Goal: Complete application form

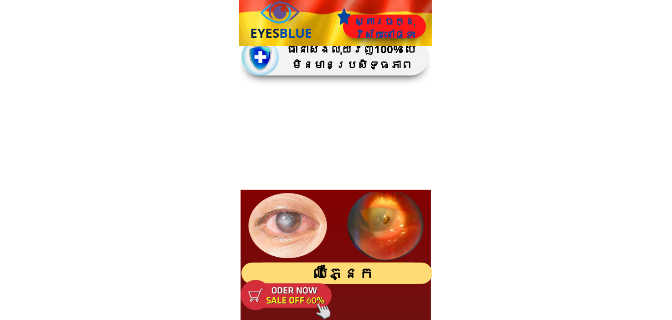
type input "**********"
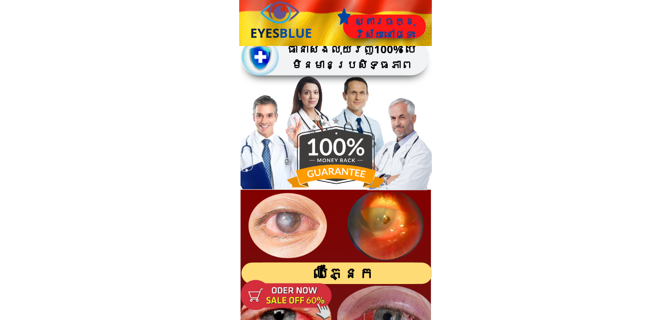
type input "**********"
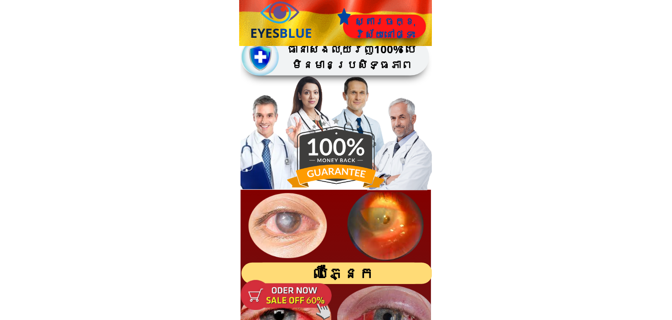
type input "*******"
type input "**********"
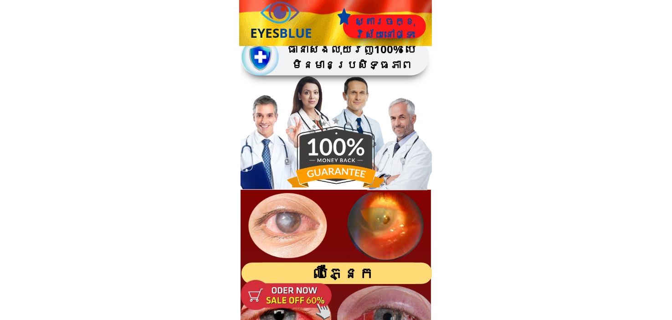
type input "**********"
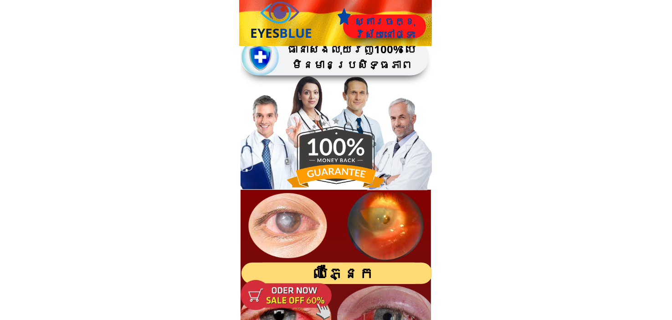
type input "*******"
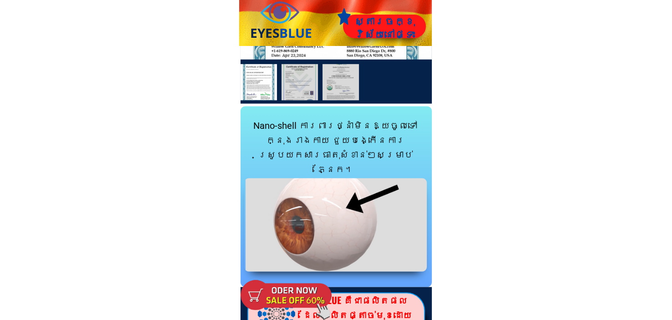
scroll to position [1139, 0]
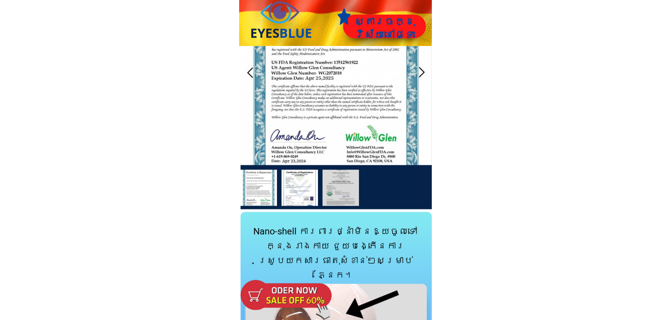
click at [302, 177] on div at bounding box center [300, 188] width 36 height 36
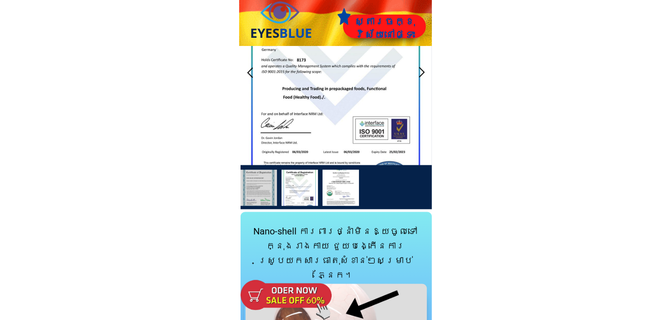
click at [341, 183] on div at bounding box center [341, 188] width 36 height 36
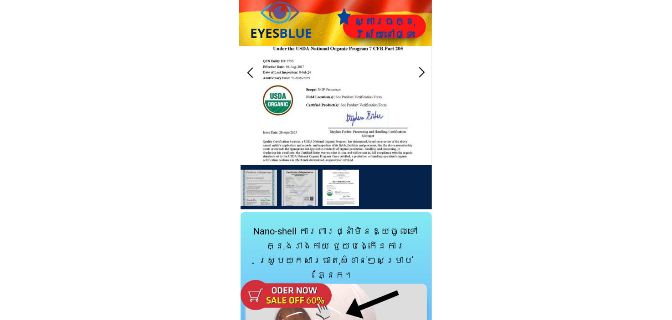
click at [252, 188] on div at bounding box center [247, 188] width 9 height 9
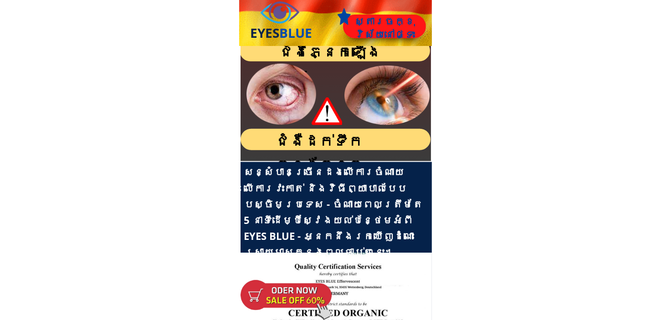
scroll to position [1093, 0]
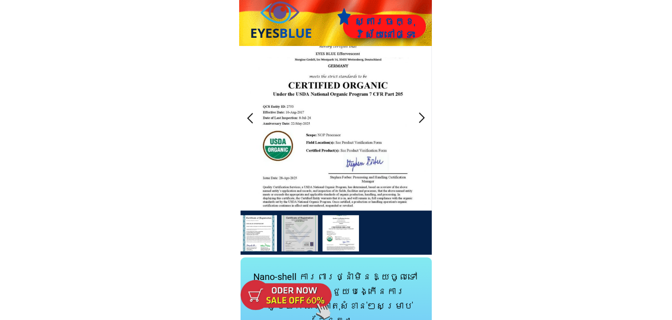
click at [261, 232] on div at bounding box center [259, 233] width 36 height 36
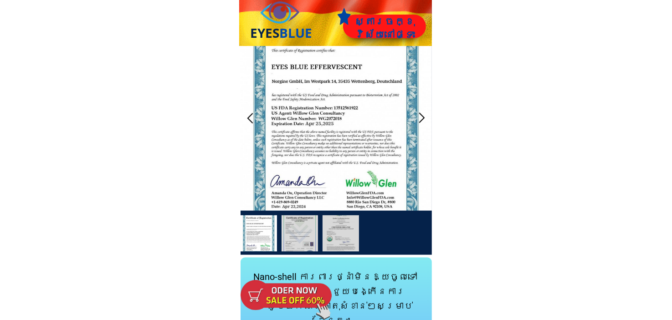
click at [260, 235] on div at bounding box center [259, 233] width 36 height 36
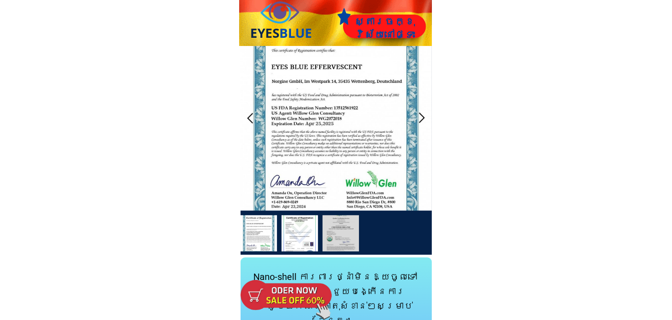
click at [304, 235] on div at bounding box center [300, 233] width 36 height 36
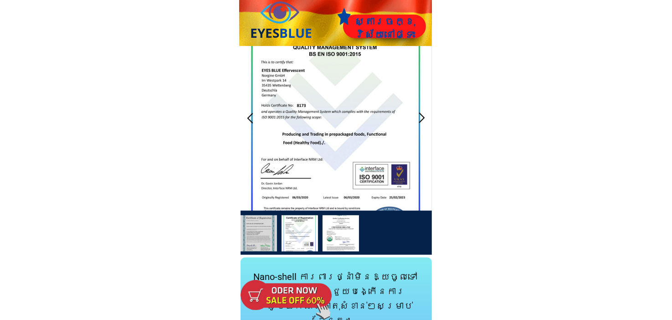
click at [337, 232] on div at bounding box center [341, 233] width 36 height 36
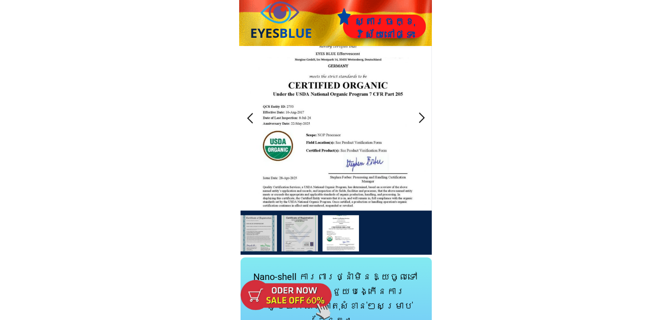
click at [248, 236] on div at bounding box center [247, 233] width 9 height 9
click at [253, 237] on div at bounding box center [259, 233] width 36 height 36
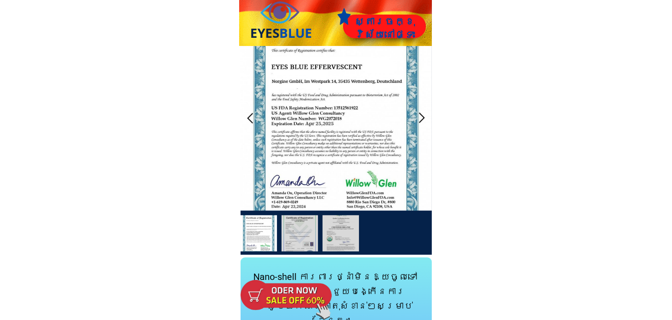
click at [253, 235] on div at bounding box center [259, 233] width 36 height 36
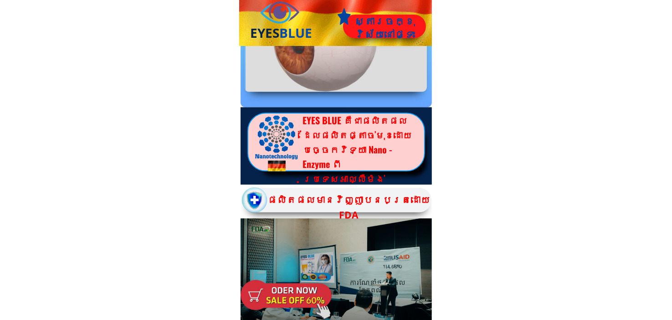
scroll to position [1321, 0]
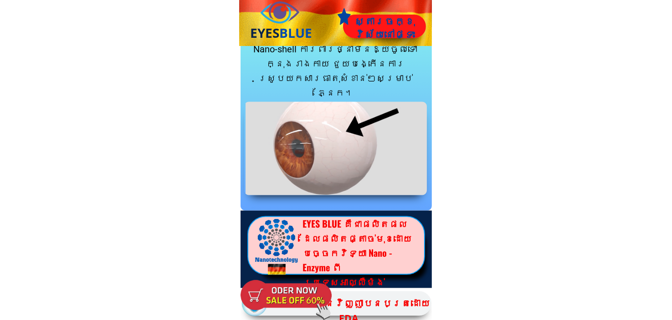
click at [339, 151] on div at bounding box center [335, 148] width 183 height 93
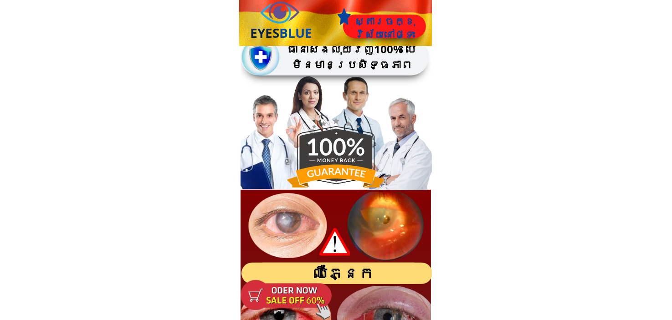
scroll to position [319, 0]
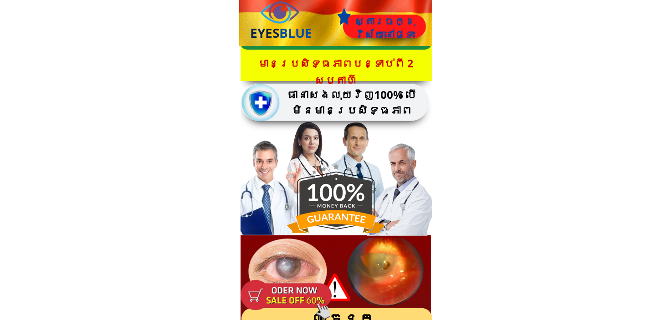
drag, startPoint x: 415, startPoint y: 203, endPoint x: 399, endPoint y: 179, distance: 29.3
click at [385, 200] on div at bounding box center [400, 167] width 67 height 147
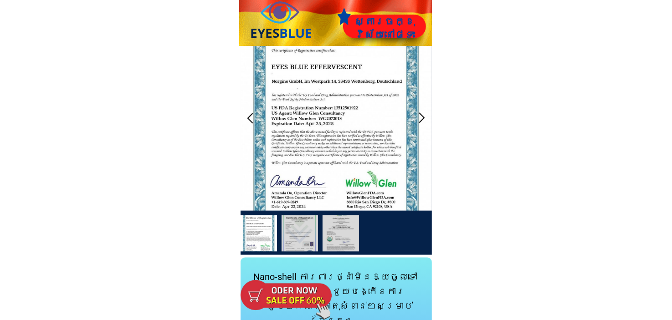
scroll to position [1048, 0]
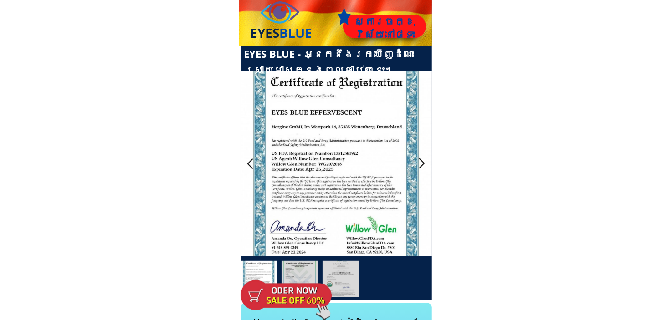
click at [418, 163] on div at bounding box center [422, 163] width 15 height 15
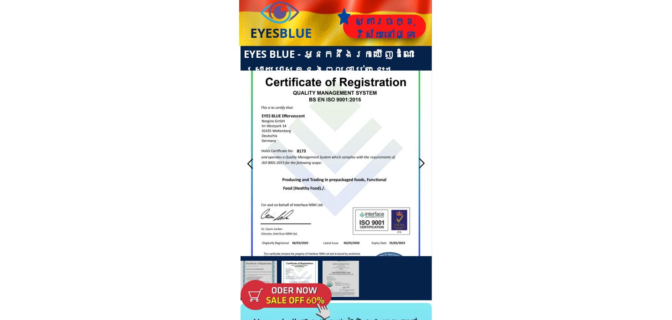
click at [418, 163] on div at bounding box center [422, 163] width 15 height 15
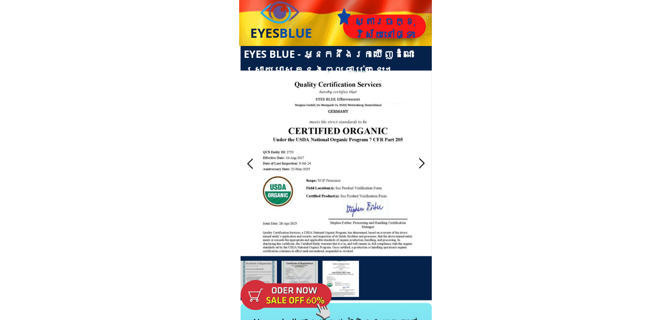
click at [418, 163] on div at bounding box center [422, 163] width 15 height 15
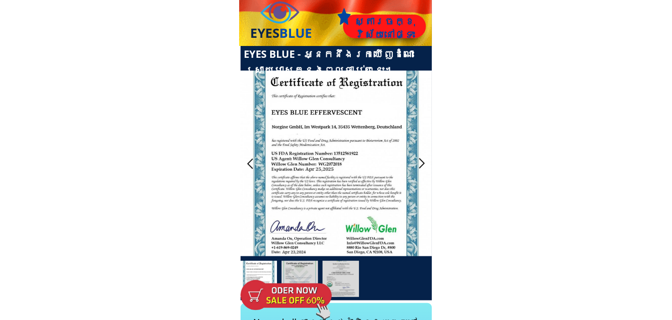
drag, startPoint x: 315, startPoint y: 167, endPoint x: 548, endPoint y: 170, distance: 233.7
click at [420, 166] on div at bounding box center [422, 163] width 15 height 15
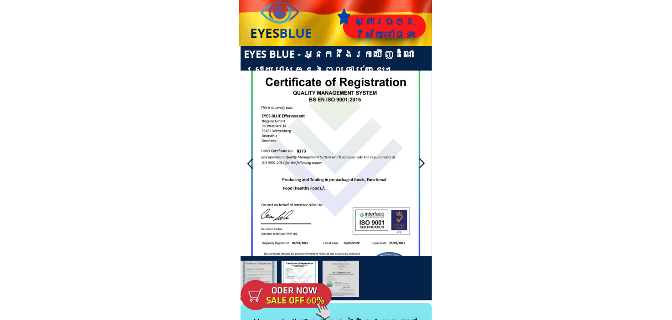
click at [418, 163] on div at bounding box center [422, 163] width 15 height 15
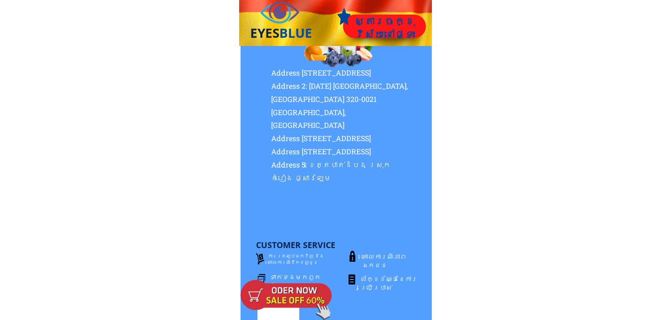
scroll to position [9678, 0]
